Goal: Task Accomplishment & Management: Manage account settings

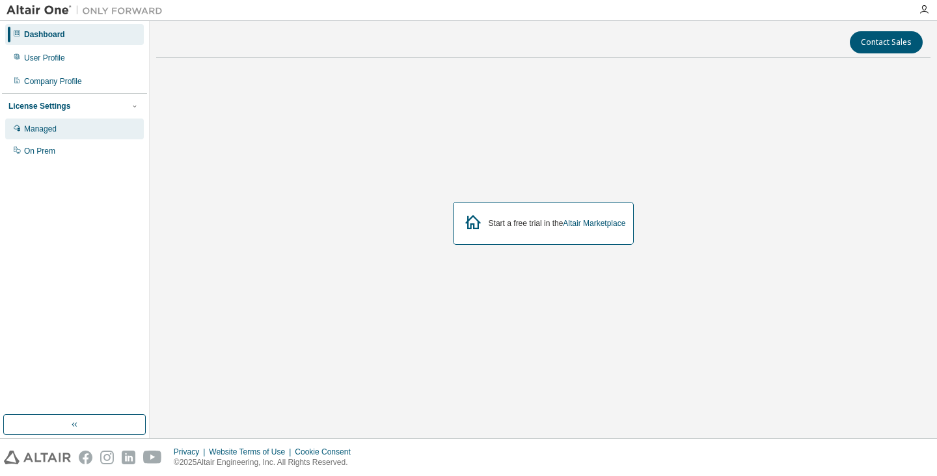
click at [111, 134] on div "Managed" at bounding box center [74, 128] width 139 height 21
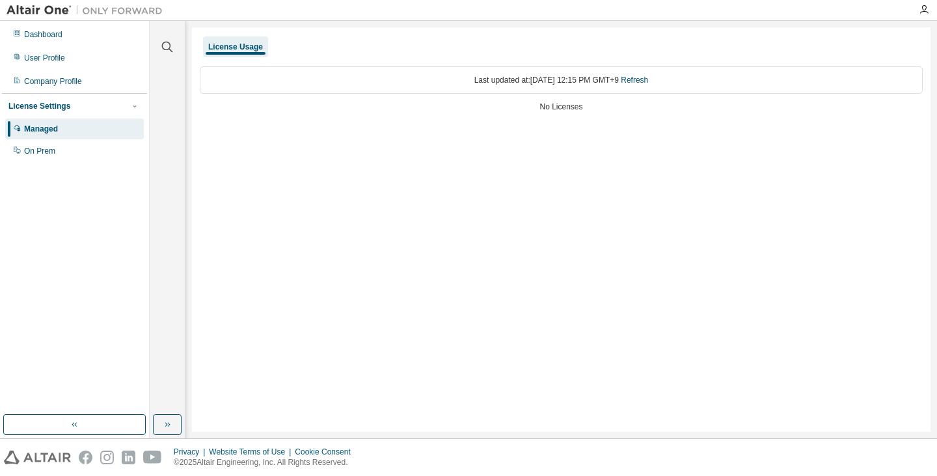
click at [406, 83] on div "Last updated at: [DATE] 12:15 PM GMT+9 Refresh" at bounding box center [561, 79] width 723 height 27
click at [68, 58] on div "User Profile" at bounding box center [74, 57] width 139 height 21
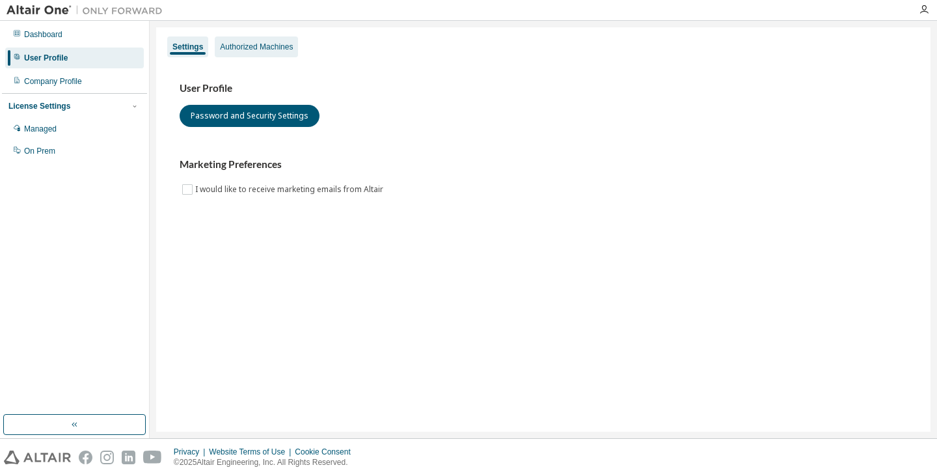
click at [259, 47] on div "Authorized Machines" at bounding box center [256, 47] width 73 height 10
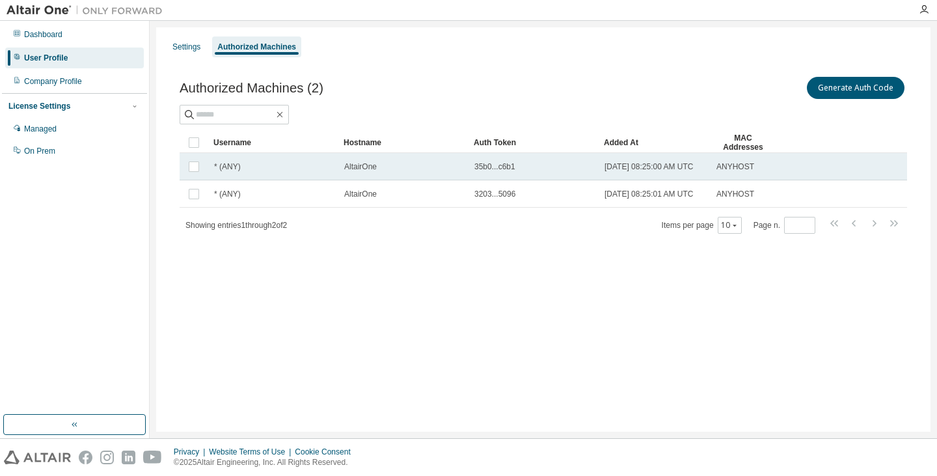
click at [619, 167] on span "[DATE] 08:25:00 AM UTC" at bounding box center [648, 166] width 89 height 10
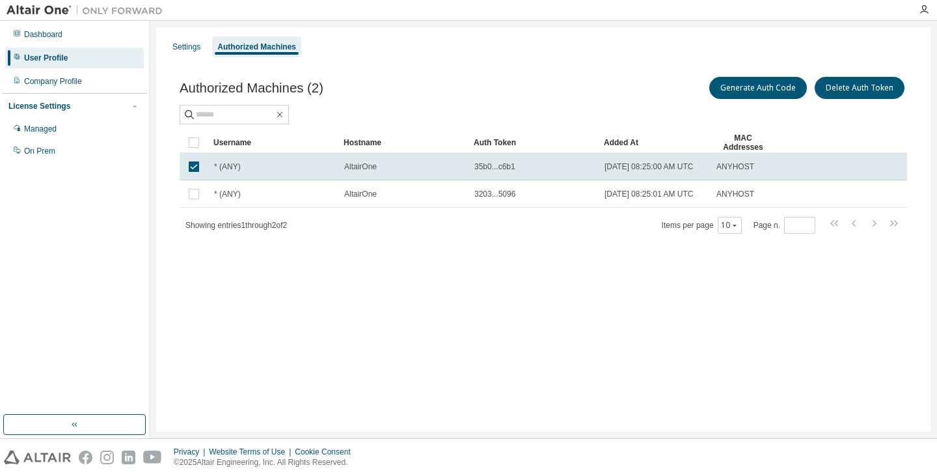
click at [619, 167] on span "[DATE] 08:25:00 AM UTC" at bounding box center [648, 166] width 89 height 10
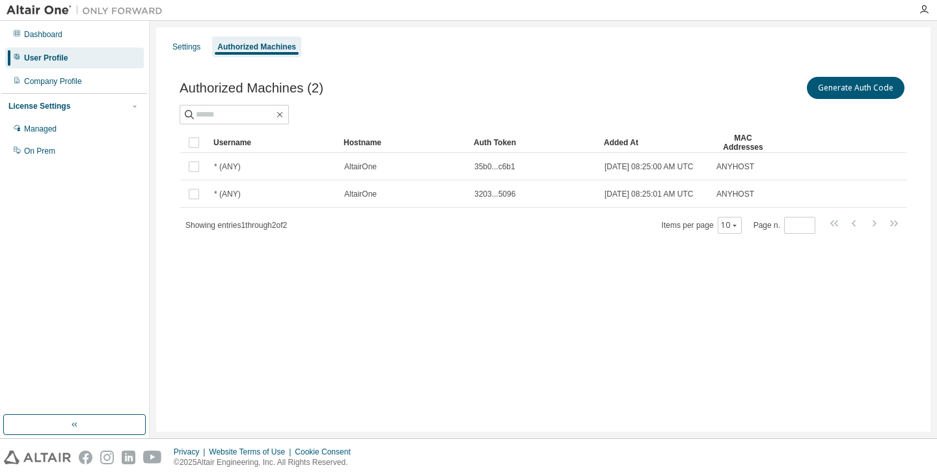
click at [619, 167] on span "[DATE] 08:25:00 AM UTC" at bounding box center [648, 166] width 89 height 10
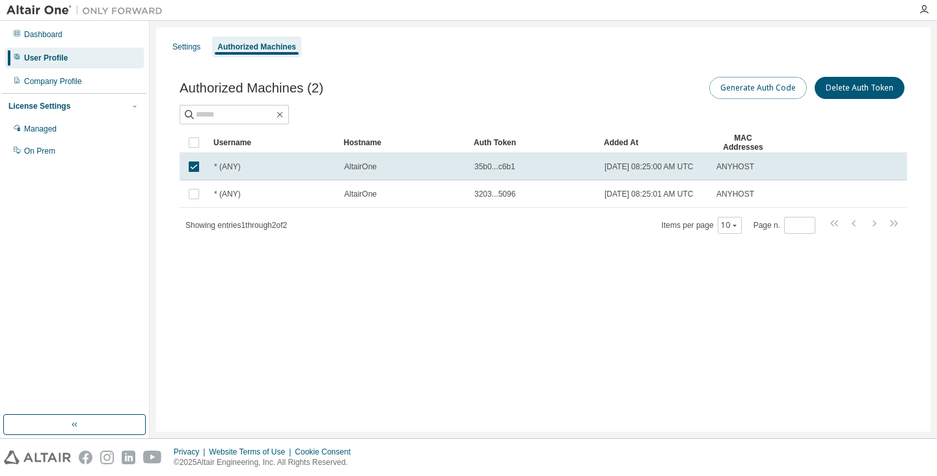
click at [736, 81] on button "Generate Auth Code" at bounding box center [758, 88] width 98 height 22
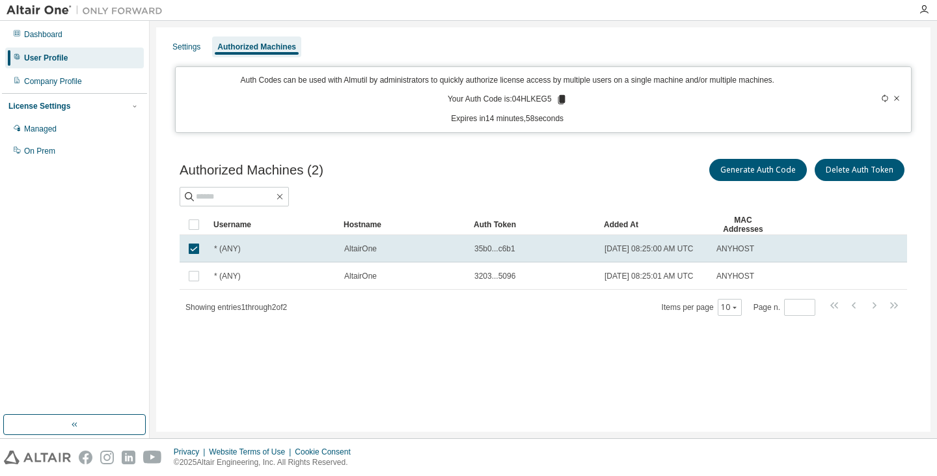
click at [557, 99] on icon at bounding box center [562, 100] width 12 height 12
click at [614, 189] on div at bounding box center [543, 197] width 727 height 20
click at [560, 98] on icon at bounding box center [561, 99] width 7 height 9
